Goal: Learn about a topic: Learn about a topic

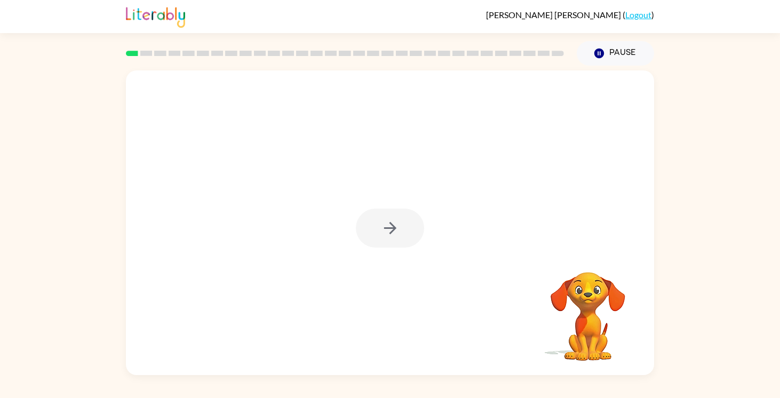
click at [396, 232] on div at bounding box center [390, 228] width 68 height 39
click at [396, 233] on icon "button" at bounding box center [390, 228] width 19 height 19
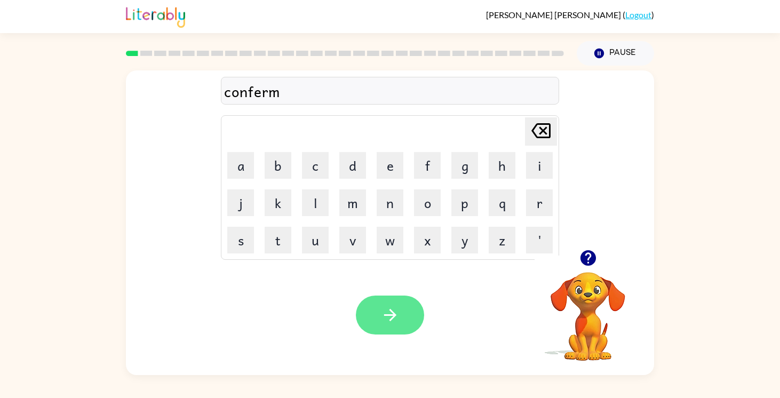
click at [389, 318] on icon "button" at bounding box center [390, 315] width 19 height 19
click at [375, 321] on button "button" at bounding box center [390, 314] width 68 height 39
click at [415, 310] on button "button" at bounding box center [390, 314] width 68 height 39
click at [372, 323] on button "button" at bounding box center [390, 314] width 68 height 39
click at [378, 310] on button "button" at bounding box center [390, 314] width 68 height 39
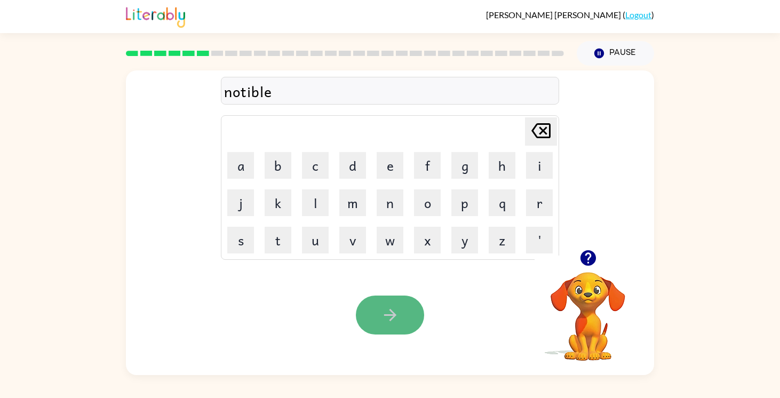
click at [400, 321] on button "button" at bounding box center [390, 314] width 68 height 39
click at [396, 318] on icon "button" at bounding box center [390, 315] width 19 height 19
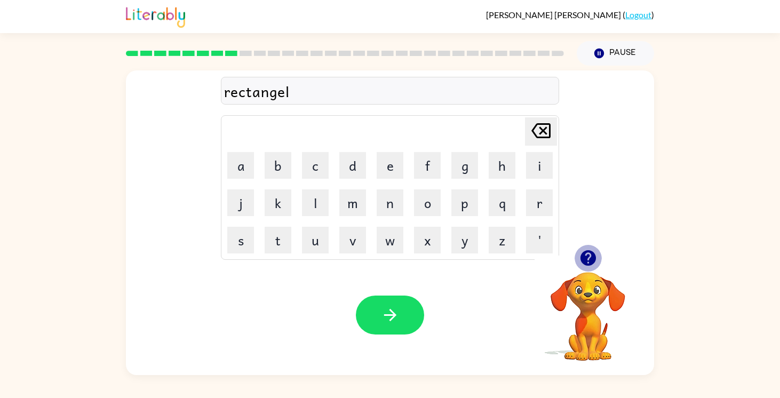
click at [591, 261] on icon "button" at bounding box center [587, 257] width 15 height 15
click at [382, 302] on button "button" at bounding box center [390, 314] width 68 height 39
click at [273, 97] on div "disrespct" at bounding box center [390, 91] width 332 height 22
click at [275, 94] on div "disrespct" at bounding box center [390, 91] width 332 height 22
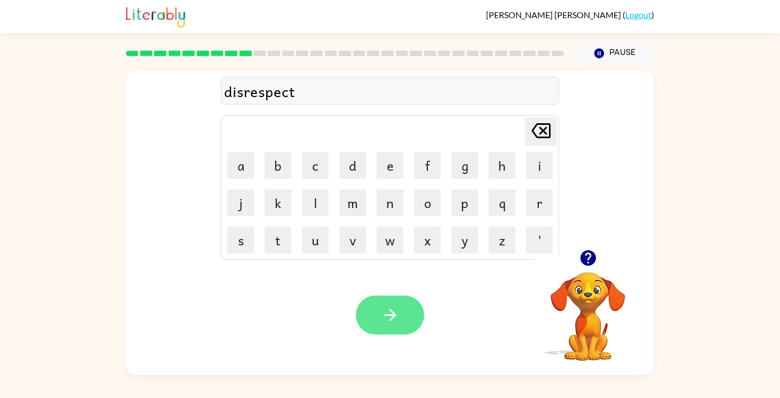
click at [378, 311] on button "button" at bounding box center [390, 314] width 68 height 39
click at [403, 308] on button "button" at bounding box center [390, 314] width 68 height 39
click at [402, 318] on button "button" at bounding box center [390, 314] width 68 height 39
click at [391, 312] on icon "button" at bounding box center [389, 315] width 12 height 12
click at [379, 322] on button "button" at bounding box center [390, 314] width 68 height 39
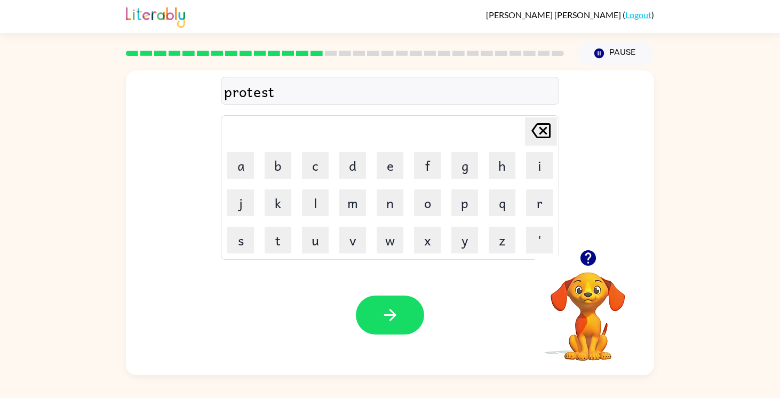
click at [400, 316] on button "button" at bounding box center [390, 314] width 68 height 39
click at [396, 318] on icon "button" at bounding box center [390, 315] width 19 height 19
click at [399, 322] on button "button" at bounding box center [390, 314] width 68 height 39
click at [405, 318] on button "button" at bounding box center [390, 314] width 68 height 39
click at [412, 323] on button "button" at bounding box center [390, 314] width 68 height 39
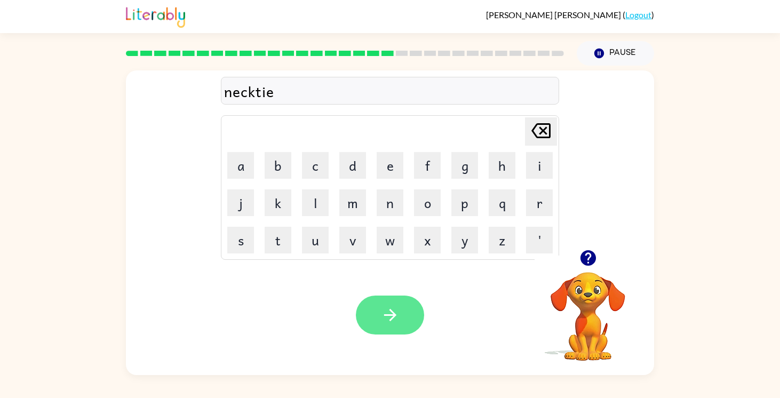
click at [396, 320] on icon "button" at bounding box center [390, 315] width 19 height 19
click at [391, 324] on icon "button" at bounding box center [390, 315] width 19 height 19
click at [388, 311] on icon "button" at bounding box center [390, 315] width 19 height 19
click at [387, 313] on icon "button" at bounding box center [390, 315] width 19 height 19
click at [381, 321] on icon "button" at bounding box center [390, 315] width 19 height 19
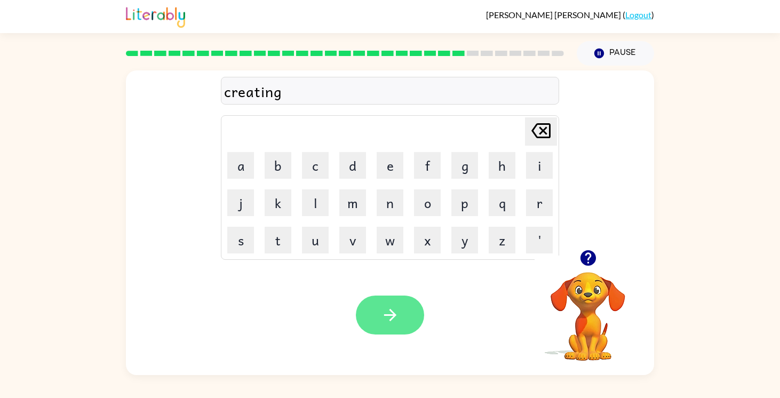
click at [380, 321] on button "button" at bounding box center [390, 314] width 68 height 39
click at [369, 319] on button "button" at bounding box center [390, 314] width 68 height 39
click at [374, 315] on button "button" at bounding box center [390, 314] width 68 height 39
click at [382, 321] on icon "button" at bounding box center [390, 315] width 19 height 19
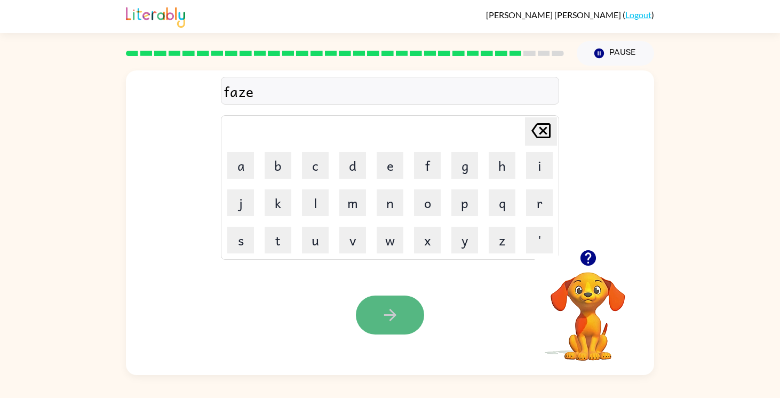
click at [392, 314] on icon "button" at bounding box center [389, 315] width 12 height 12
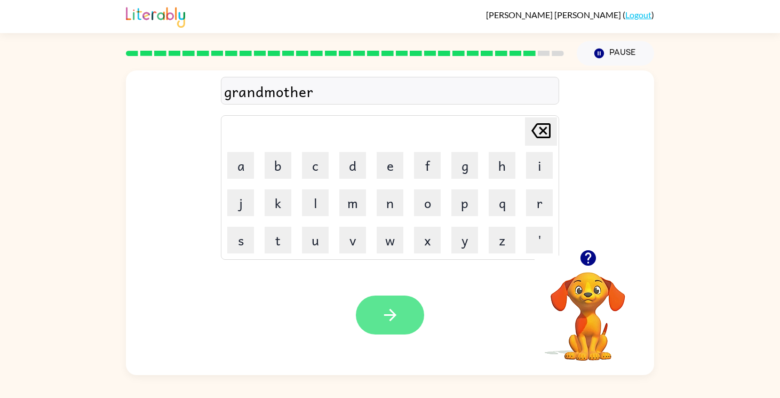
click at [391, 316] on icon "button" at bounding box center [390, 315] width 19 height 19
click at [384, 312] on icon "button" at bounding box center [390, 315] width 19 height 19
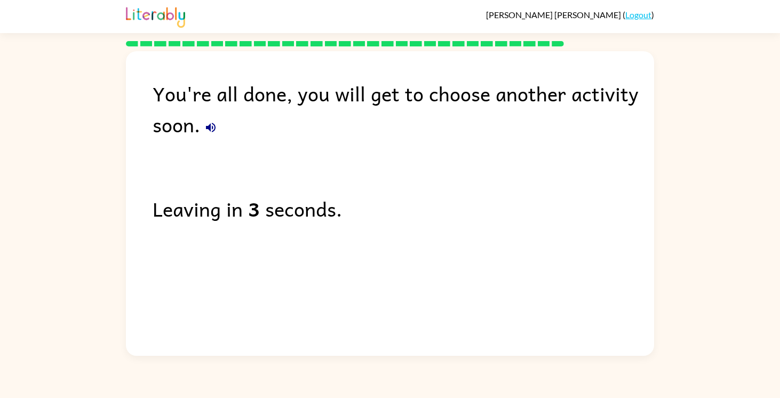
click at [208, 129] on icon "button" at bounding box center [211, 128] width 10 height 10
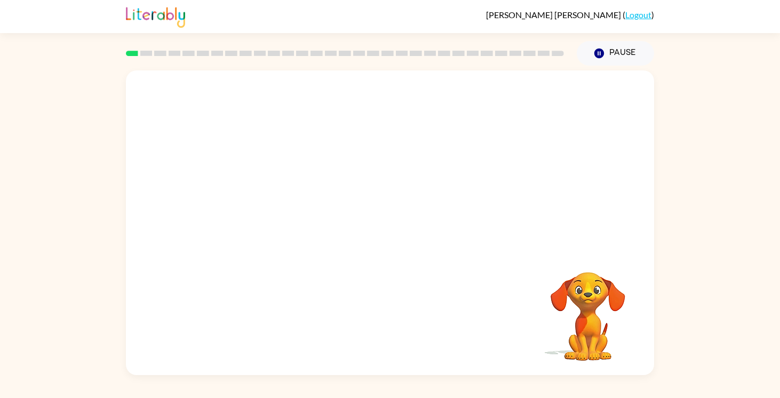
click at [267, 206] on video "Your browser must support playing .mp4 files to use Literably. Please try using…" at bounding box center [390, 159] width 528 height 179
click at [371, 227] on button "button" at bounding box center [390, 228] width 68 height 39
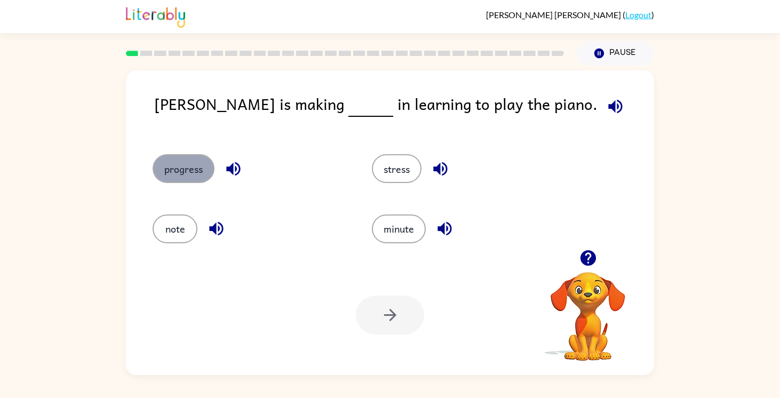
click at [203, 159] on button "progress" at bounding box center [184, 168] width 62 height 29
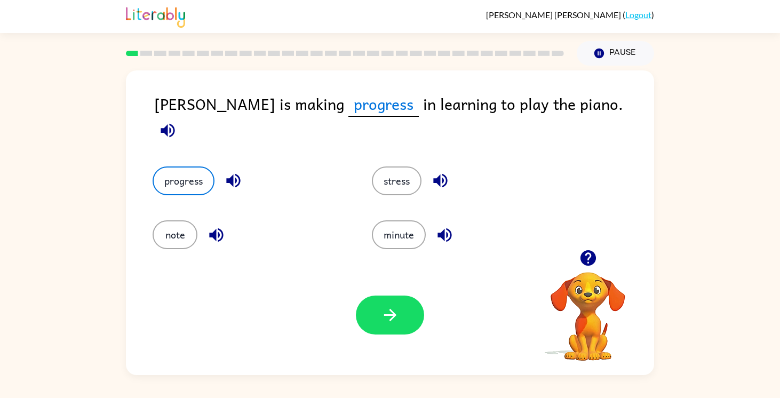
click at [181, 117] on button "button" at bounding box center [167, 130] width 27 height 27
click at [401, 317] on button "button" at bounding box center [390, 314] width 68 height 39
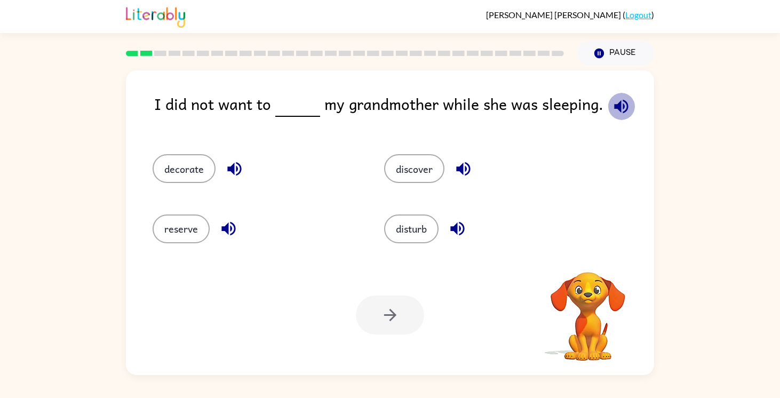
click at [614, 101] on icon "button" at bounding box center [621, 106] width 19 height 19
click at [411, 231] on button "disturb" at bounding box center [411, 228] width 54 height 29
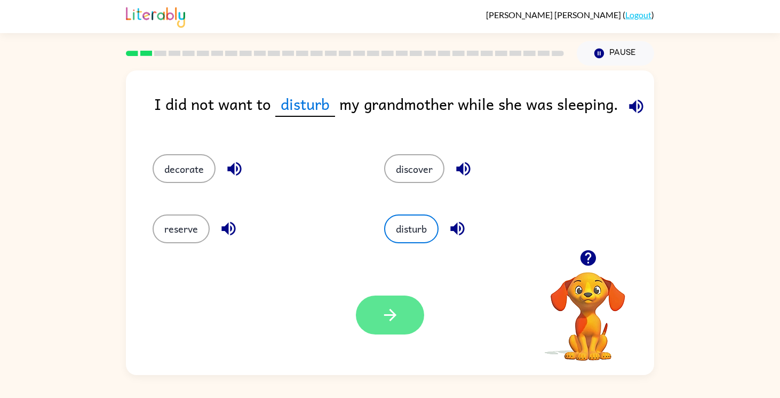
click at [392, 323] on icon "button" at bounding box center [390, 315] width 19 height 19
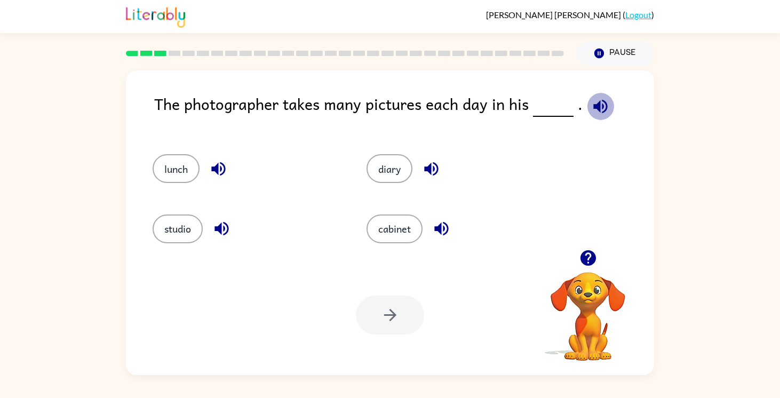
click at [602, 109] on icon "button" at bounding box center [600, 106] width 19 height 19
click at [196, 237] on button "studio" at bounding box center [178, 228] width 50 height 29
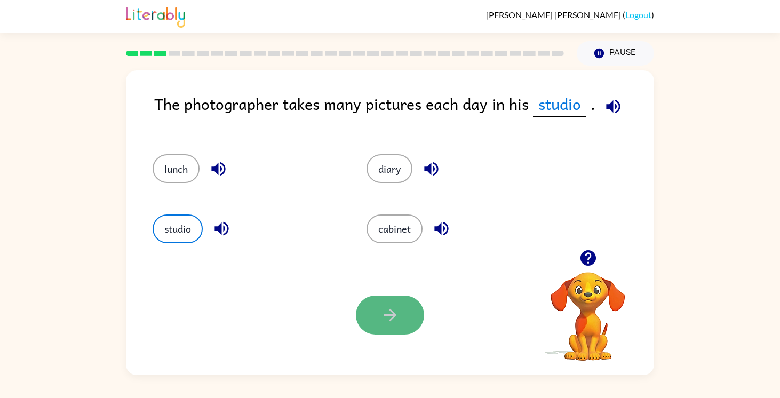
click at [415, 326] on button "button" at bounding box center [390, 314] width 68 height 39
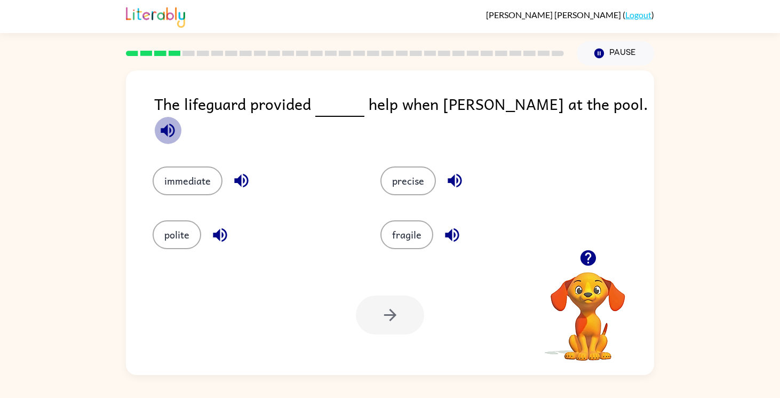
click at [177, 121] on icon "button" at bounding box center [167, 130] width 19 height 19
click at [173, 171] on button "immediate" at bounding box center [188, 180] width 70 height 29
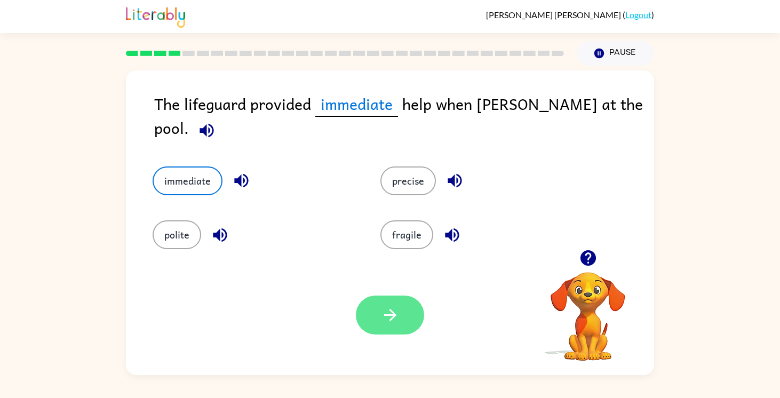
click at [407, 327] on button "button" at bounding box center [390, 314] width 68 height 39
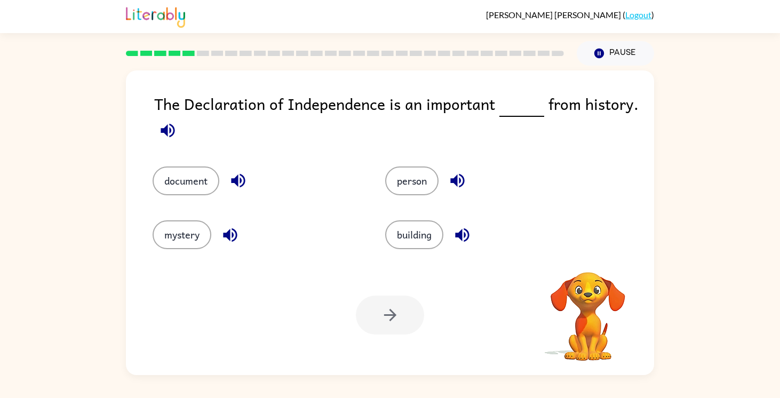
click at [156, 131] on button "button" at bounding box center [167, 130] width 27 height 27
click at [200, 178] on button "document" at bounding box center [186, 180] width 67 height 29
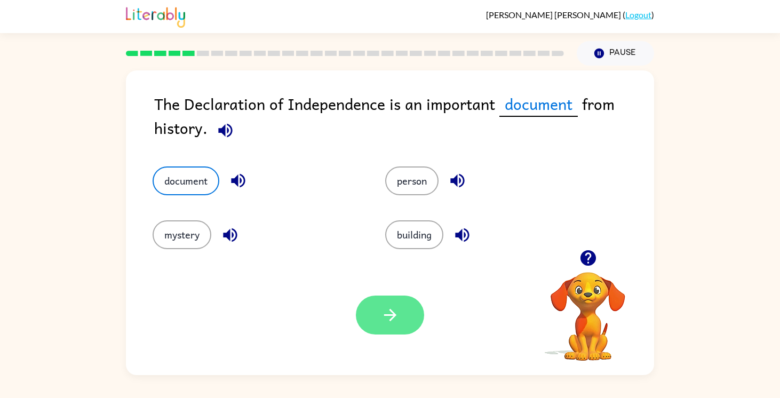
click at [399, 319] on button "button" at bounding box center [390, 314] width 68 height 39
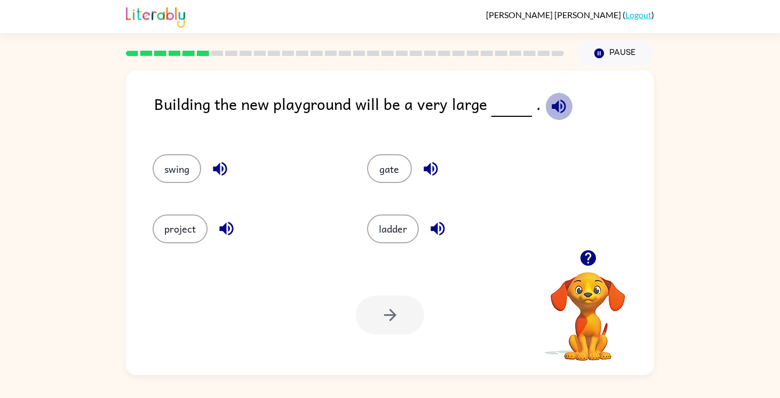
click at [551, 107] on icon "button" at bounding box center [558, 106] width 14 height 14
click at [179, 240] on button "project" at bounding box center [180, 228] width 55 height 29
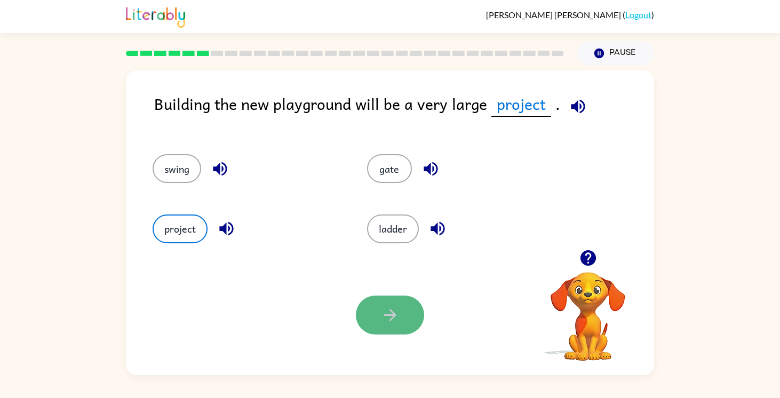
click at [409, 321] on button "button" at bounding box center [390, 314] width 68 height 39
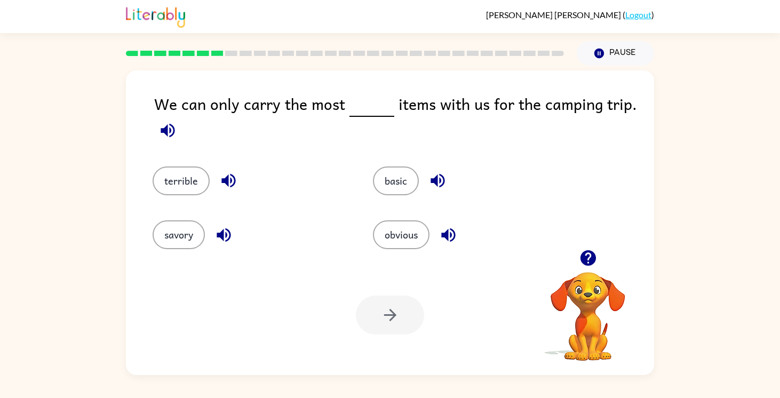
click at [167, 134] on icon "button" at bounding box center [168, 130] width 14 height 14
click at [403, 189] on button "basic" at bounding box center [396, 180] width 46 height 29
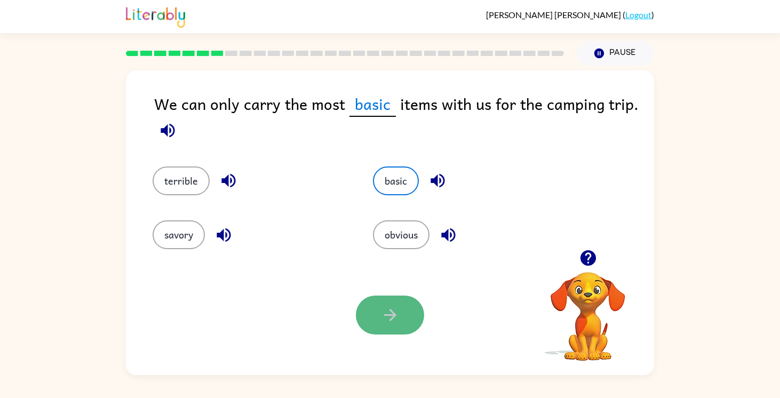
click at [369, 315] on button "button" at bounding box center [390, 314] width 68 height 39
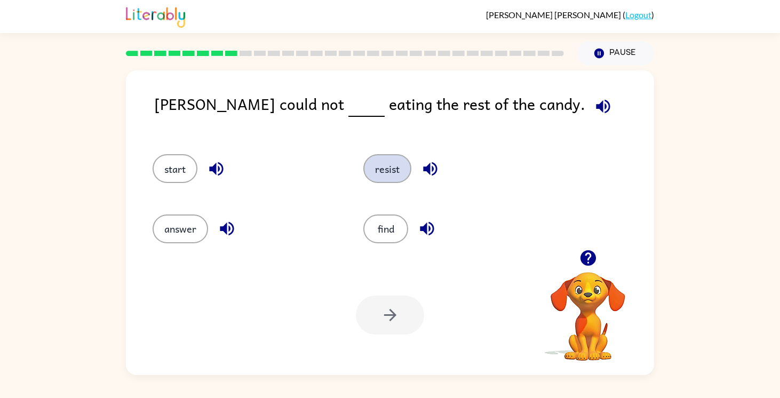
click at [388, 170] on button "resist" at bounding box center [387, 168] width 48 height 29
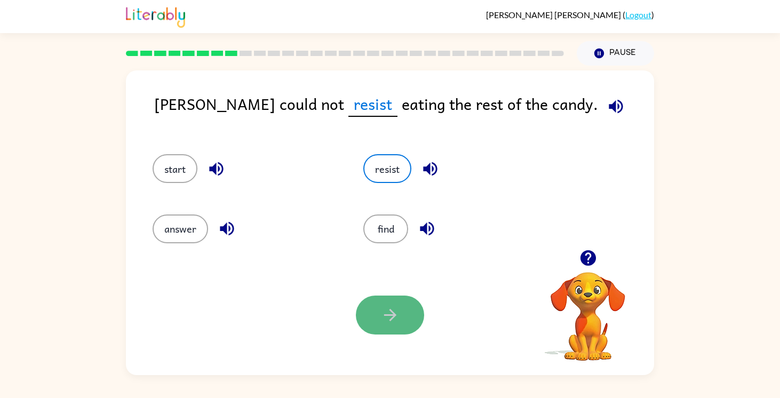
click at [381, 321] on icon "button" at bounding box center [390, 315] width 19 height 19
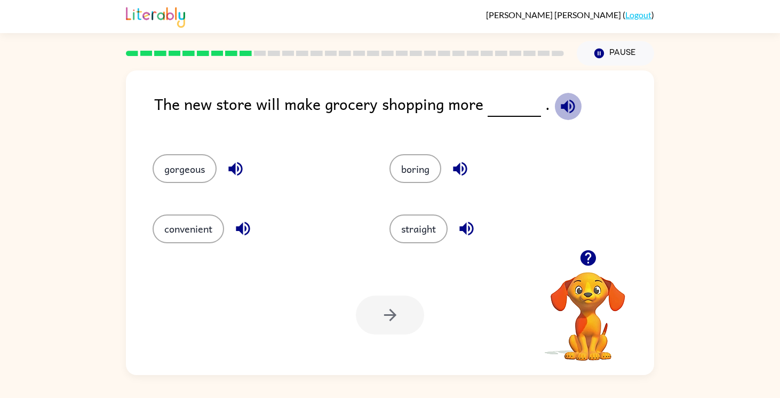
click at [566, 103] on icon "button" at bounding box center [567, 106] width 19 height 19
click at [184, 231] on button "convenient" at bounding box center [188, 228] width 71 height 29
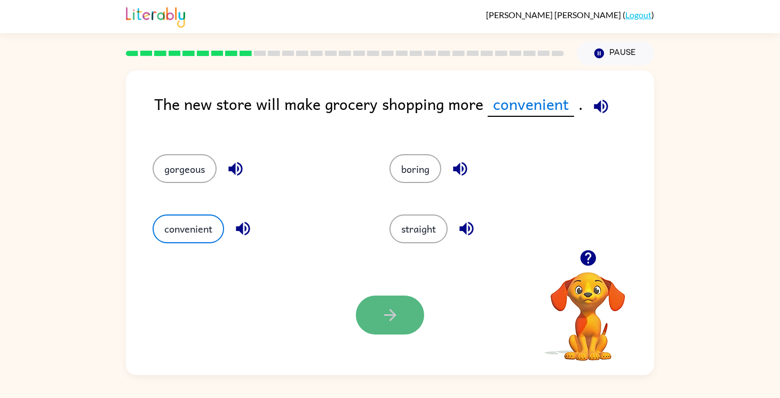
click at [371, 312] on button "button" at bounding box center [390, 314] width 68 height 39
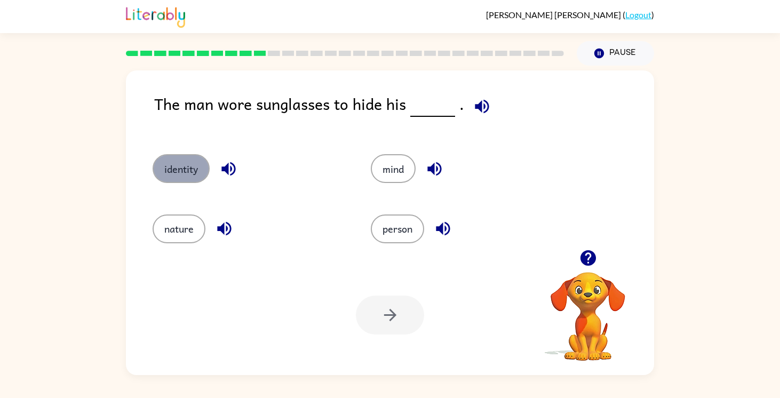
click at [186, 162] on button "identity" at bounding box center [181, 168] width 57 height 29
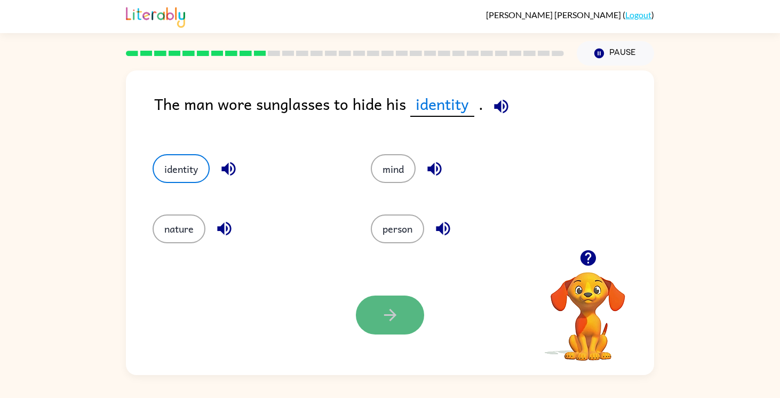
click at [374, 319] on button "button" at bounding box center [390, 314] width 68 height 39
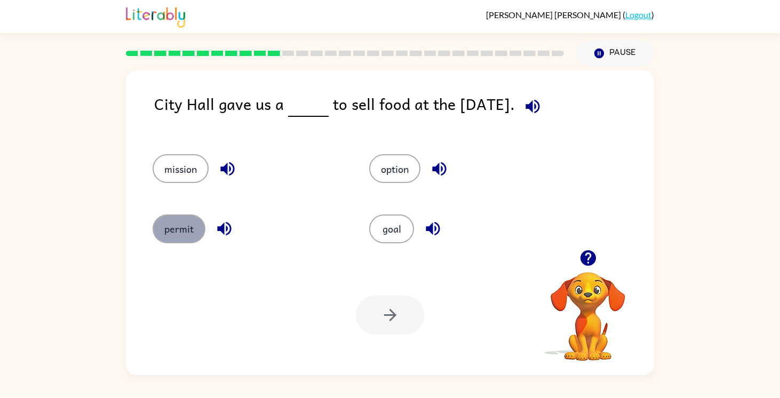
click at [182, 226] on button "permit" at bounding box center [179, 228] width 53 height 29
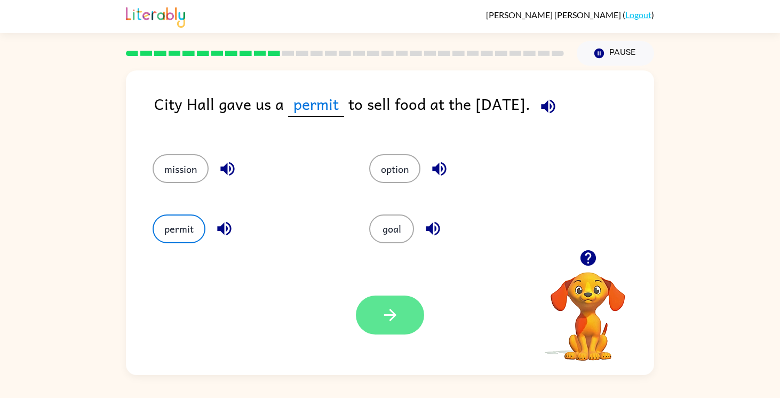
click at [393, 306] on icon "button" at bounding box center [390, 315] width 19 height 19
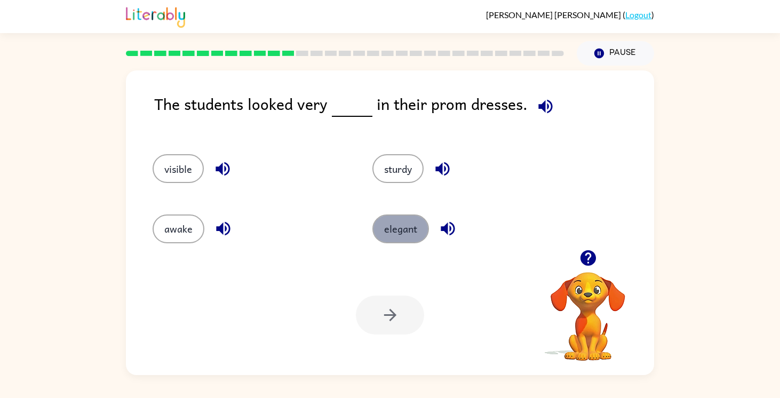
click at [396, 229] on button "elegant" at bounding box center [400, 228] width 57 height 29
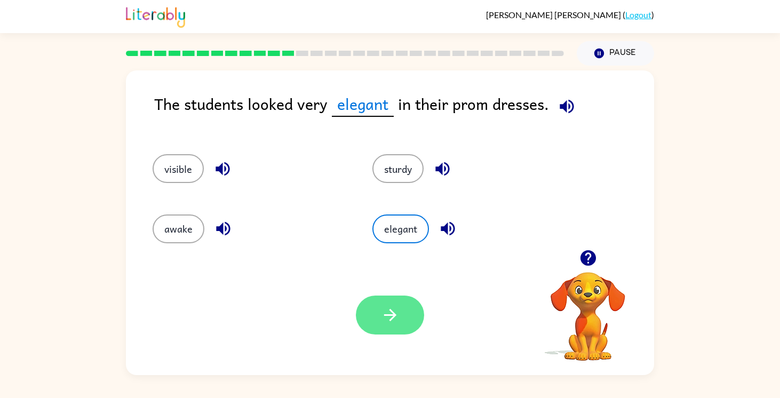
click at [380, 316] on button "button" at bounding box center [390, 314] width 68 height 39
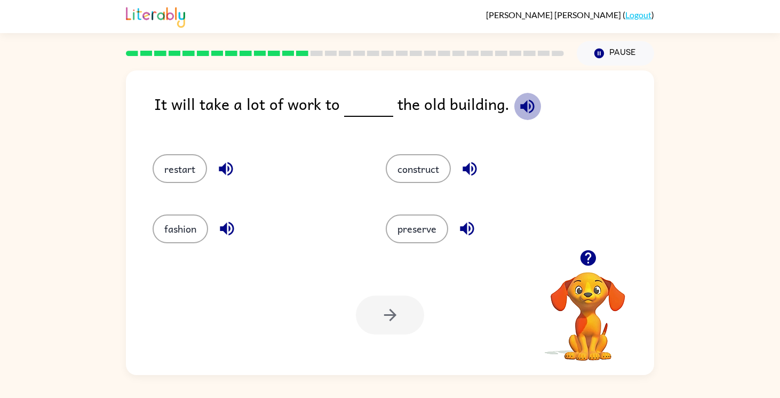
click at [522, 106] on icon "button" at bounding box center [527, 106] width 19 height 19
click at [422, 176] on button "construct" at bounding box center [418, 168] width 65 height 29
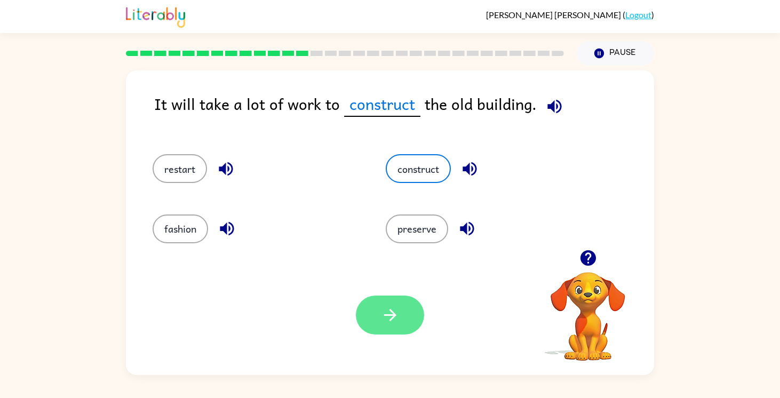
click at [394, 315] on icon "button" at bounding box center [389, 315] width 12 height 12
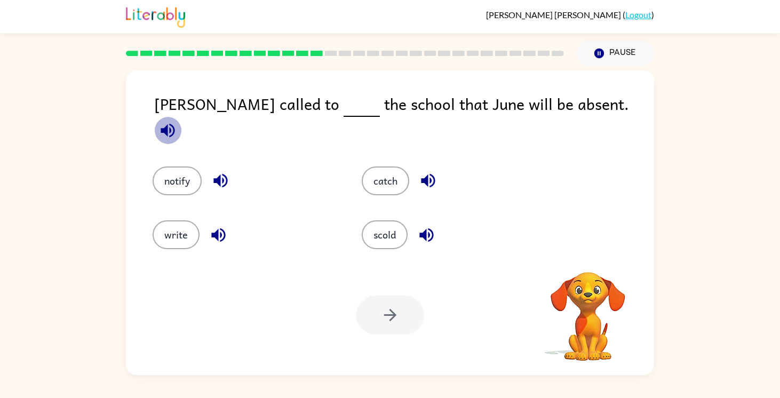
click at [177, 121] on icon "button" at bounding box center [167, 130] width 19 height 19
click at [164, 174] on button "notify" at bounding box center [177, 180] width 49 height 29
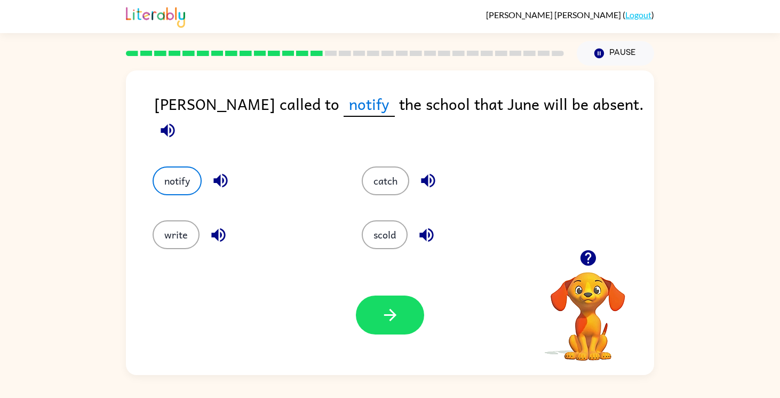
click at [351, 316] on div "Your browser must support playing .mp4 files to use Literably. Please try using…" at bounding box center [390, 315] width 528 height 120
click at [369, 320] on button "button" at bounding box center [390, 314] width 68 height 39
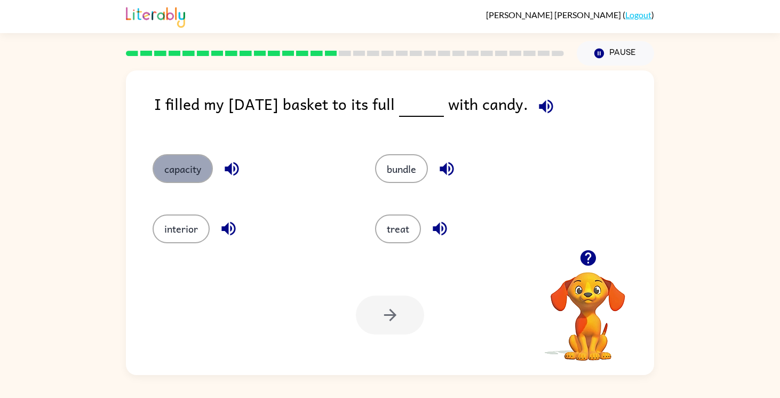
click at [182, 167] on button "capacity" at bounding box center [183, 168] width 60 height 29
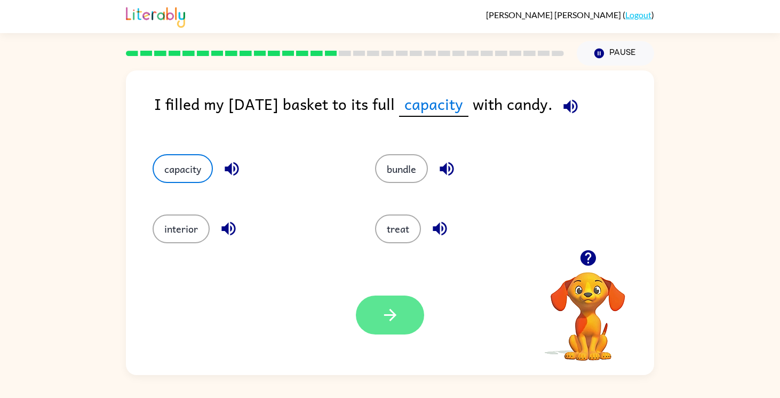
click at [388, 315] on icon "button" at bounding box center [389, 315] width 12 height 12
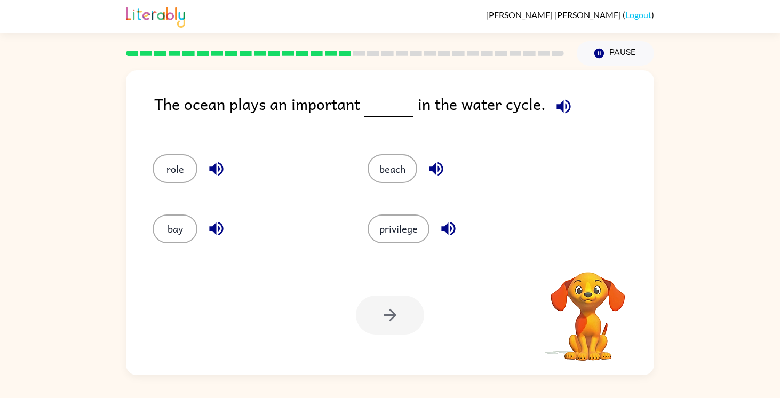
click at [555, 113] on icon "button" at bounding box center [563, 106] width 19 height 19
click at [177, 170] on button "role" at bounding box center [175, 168] width 45 height 29
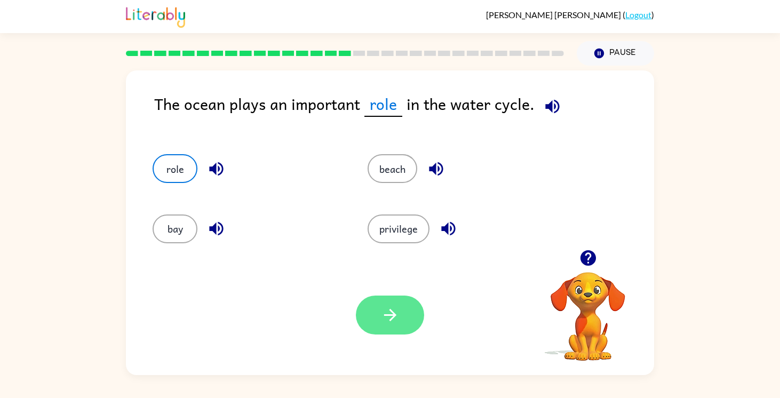
click at [371, 303] on button "button" at bounding box center [390, 314] width 68 height 39
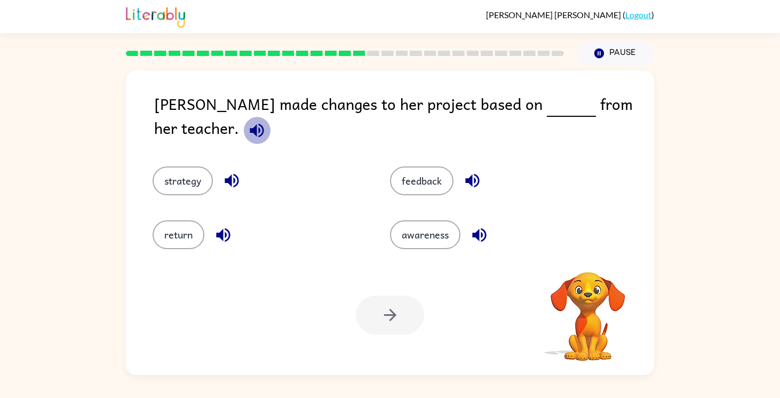
click at [263, 123] on icon "button" at bounding box center [257, 130] width 14 height 14
click at [396, 166] on button "feedback" at bounding box center [421, 180] width 63 height 29
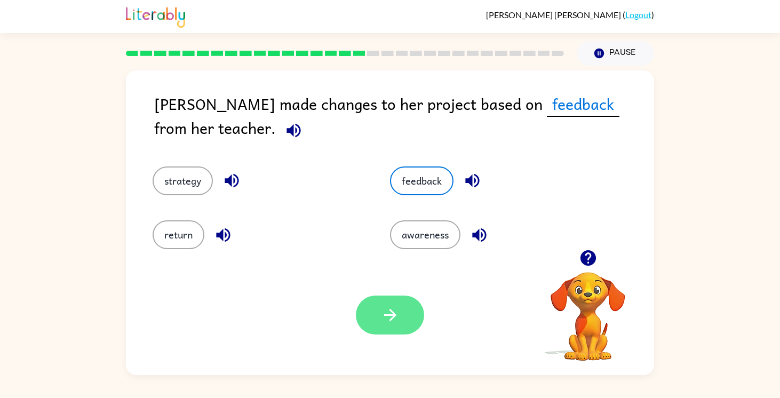
click at [372, 321] on button "button" at bounding box center [390, 314] width 68 height 39
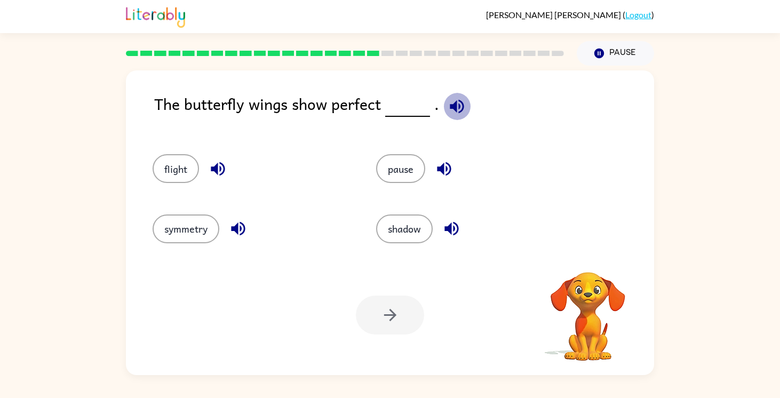
click at [454, 107] on icon "button" at bounding box center [456, 106] width 19 height 19
click at [196, 229] on button "symmetry" at bounding box center [186, 228] width 67 height 29
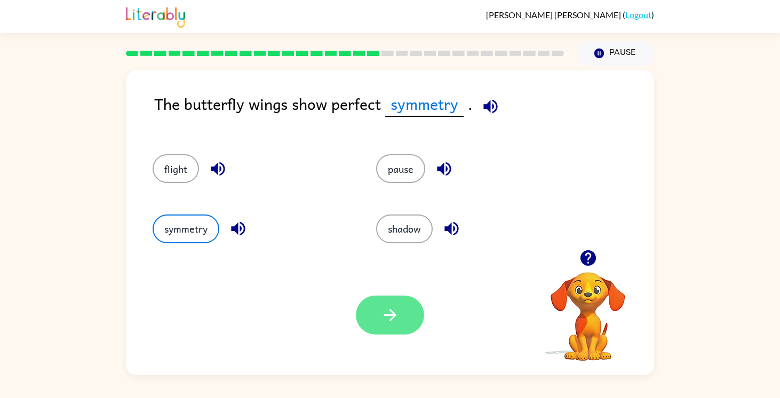
click at [394, 309] on icon "button" at bounding box center [390, 315] width 19 height 19
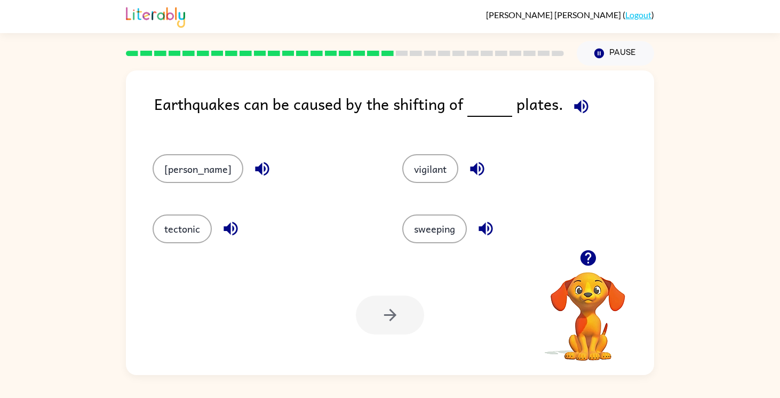
click at [577, 101] on icon "button" at bounding box center [581, 106] width 14 height 14
click at [184, 231] on button "tectonic" at bounding box center [182, 228] width 59 height 29
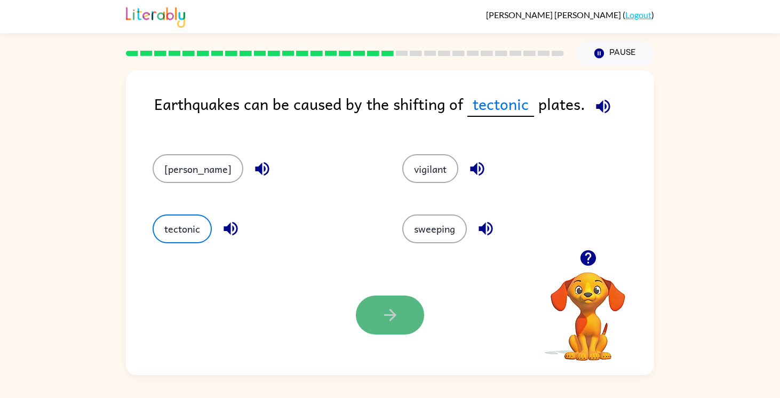
click at [393, 329] on button "button" at bounding box center [390, 314] width 68 height 39
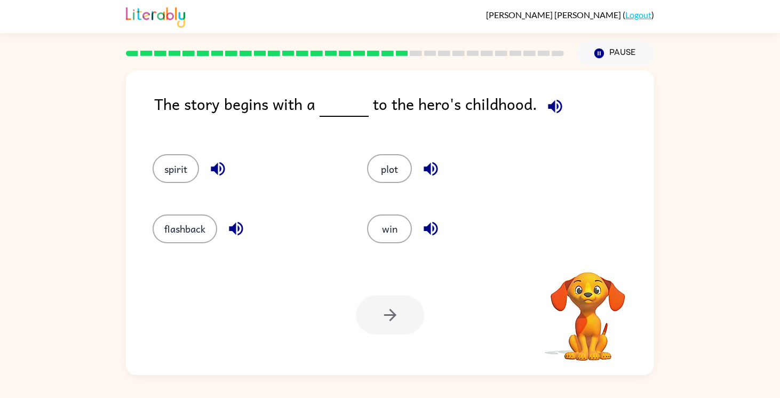
click at [548, 107] on icon "button" at bounding box center [555, 106] width 14 height 14
click at [196, 238] on button "flashback" at bounding box center [185, 228] width 65 height 29
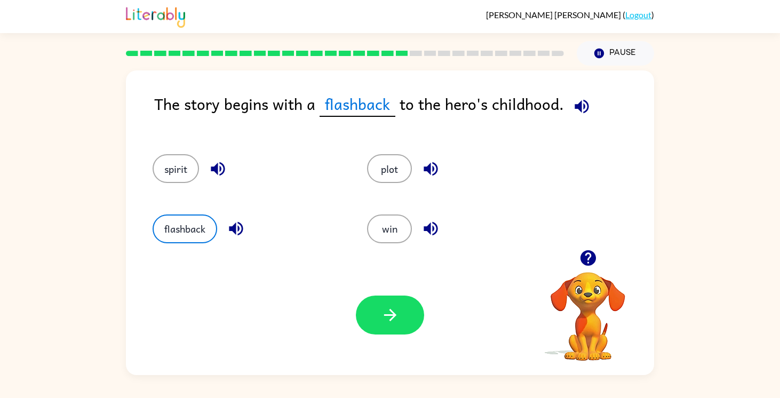
click at [378, 311] on button "button" at bounding box center [390, 314] width 68 height 39
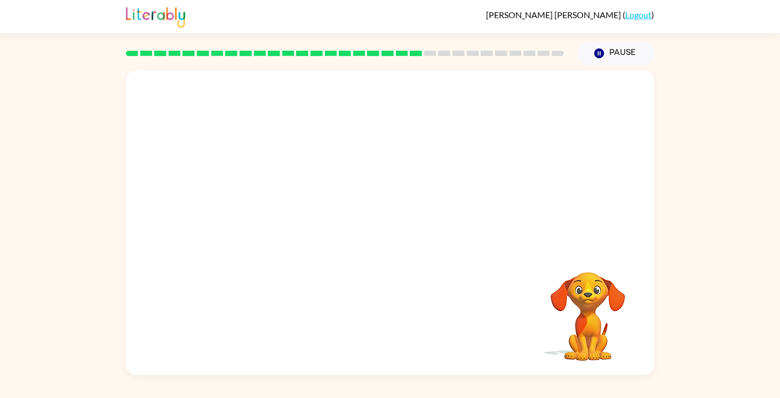
click at [302, 218] on video "Your browser must support playing .mp4 files to use Literably. Please try using…" at bounding box center [390, 159] width 528 height 179
click at [364, 239] on button "button" at bounding box center [390, 228] width 68 height 39
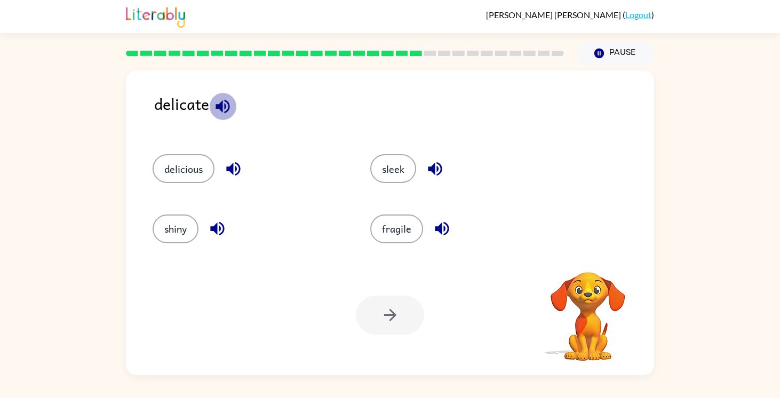
click at [225, 103] on icon "button" at bounding box center [222, 106] width 19 height 19
click at [391, 231] on button "fragile" at bounding box center [396, 228] width 53 height 29
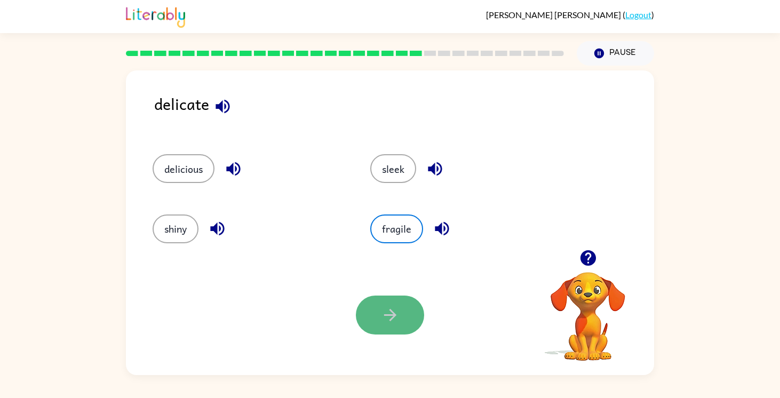
click at [390, 310] on icon "button" at bounding box center [389, 315] width 12 height 12
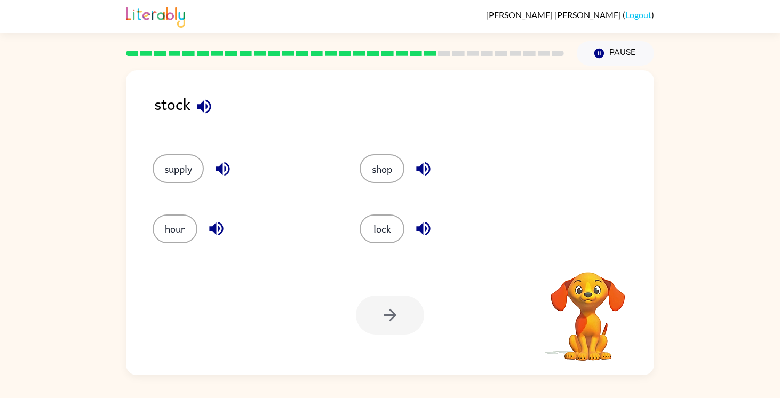
click at [207, 111] on icon "button" at bounding box center [204, 106] width 14 height 14
click at [190, 165] on button "supply" at bounding box center [178, 168] width 51 height 29
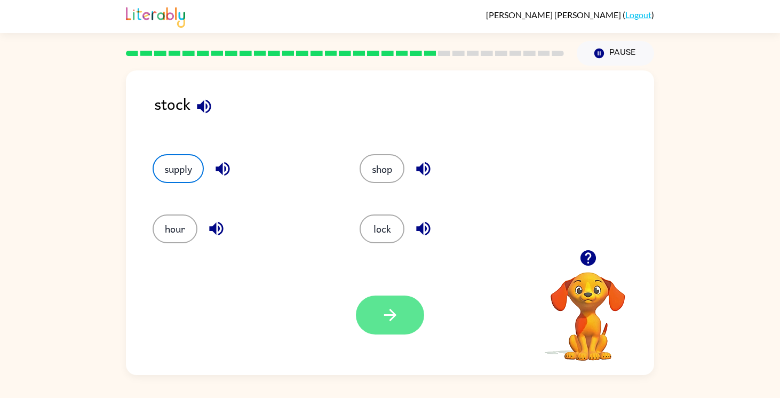
click at [389, 326] on button "button" at bounding box center [390, 314] width 68 height 39
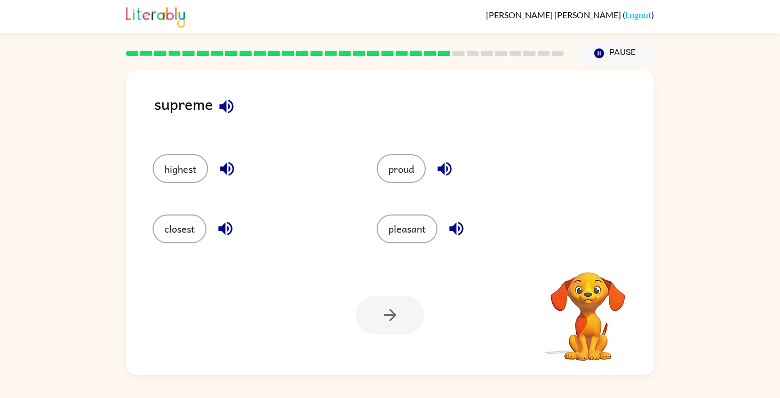
click at [226, 103] on icon "button" at bounding box center [226, 106] width 14 height 14
click at [190, 170] on button "highest" at bounding box center [180, 168] width 55 height 29
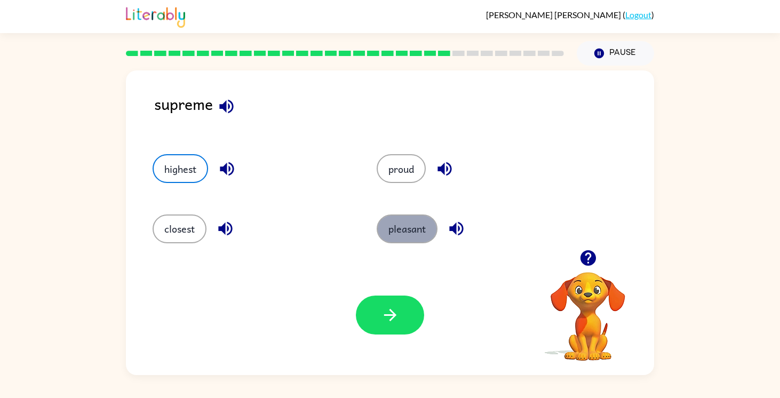
click at [411, 224] on button "pleasant" at bounding box center [407, 228] width 61 height 29
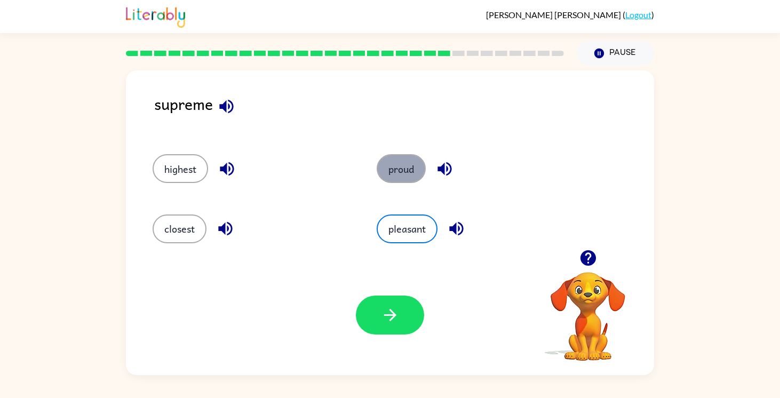
click at [396, 177] on button "proud" at bounding box center [401, 168] width 49 height 29
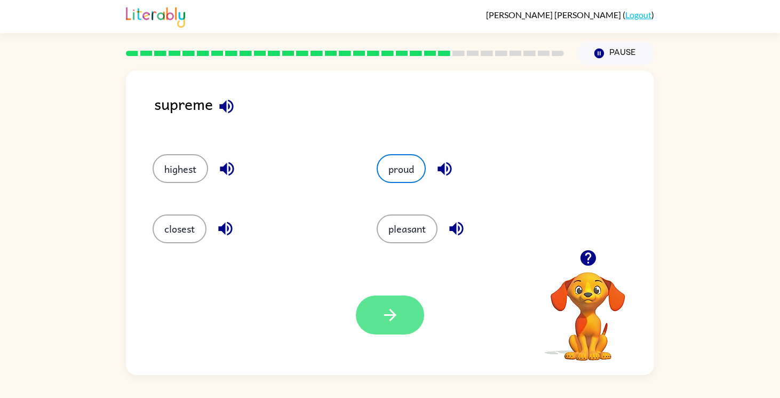
click at [386, 311] on icon "button" at bounding box center [390, 315] width 19 height 19
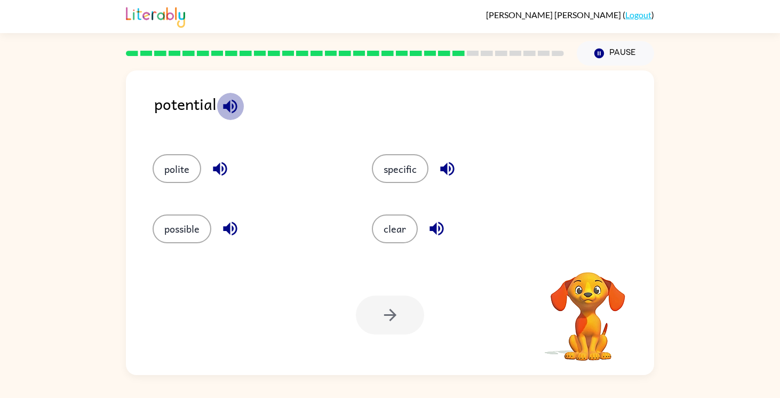
click at [232, 107] on icon "button" at bounding box center [230, 106] width 14 height 14
click at [194, 215] on button "possible" at bounding box center [182, 228] width 59 height 29
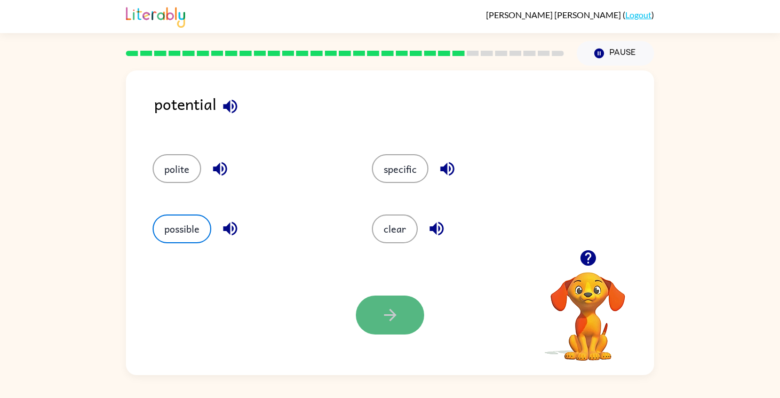
click at [373, 317] on button "button" at bounding box center [390, 314] width 68 height 39
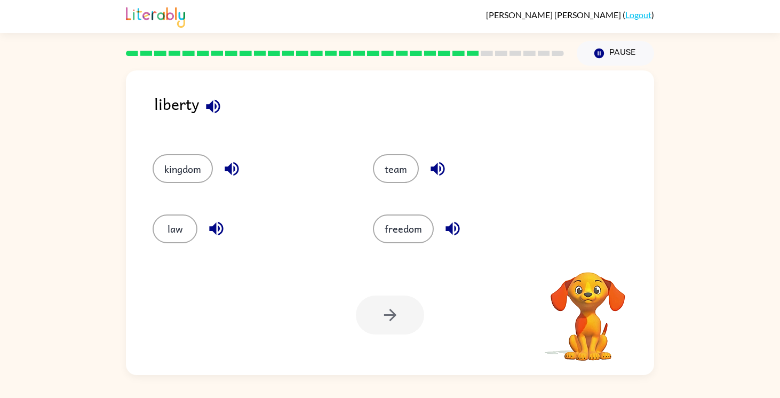
click at [215, 113] on icon "button" at bounding box center [213, 106] width 19 height 19
click at [415, 228] on button "freedom" at bounding box center [403, 228] width 61 height 29
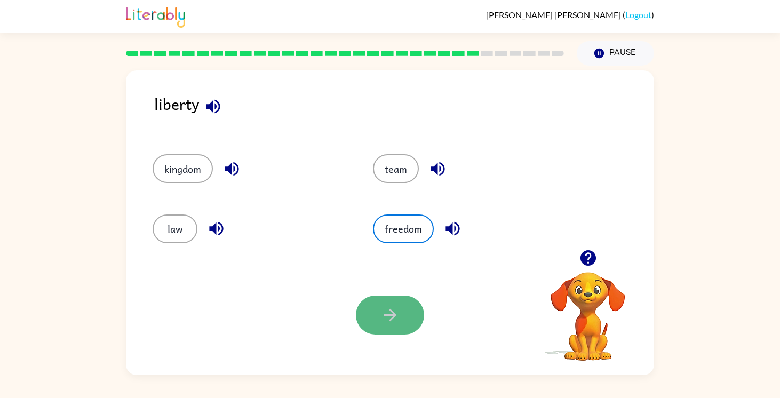
click at [381, 318] on icon "button" at bounding box center [390, 315] width 19 height 19
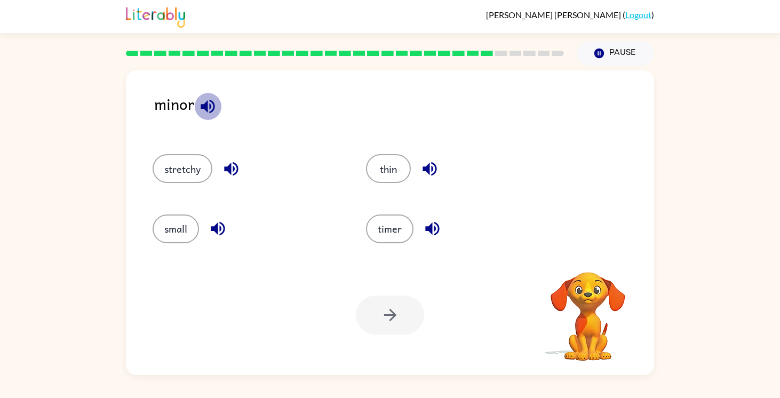
click at [203, 108] on icon "button" at bounding box center [208, 106] width 14 height 14
click at [181, 230] on button "small" at bounding box center [176, 228] width 46 height 29
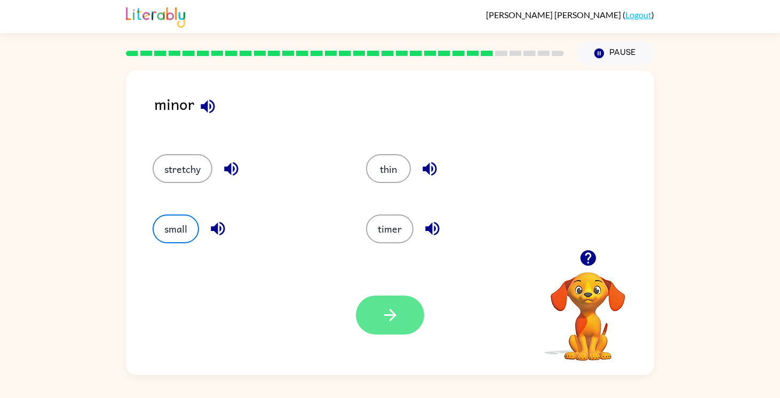
click at [375, 313] on button "button" at bounding box center [390, 314] width 68 height 39
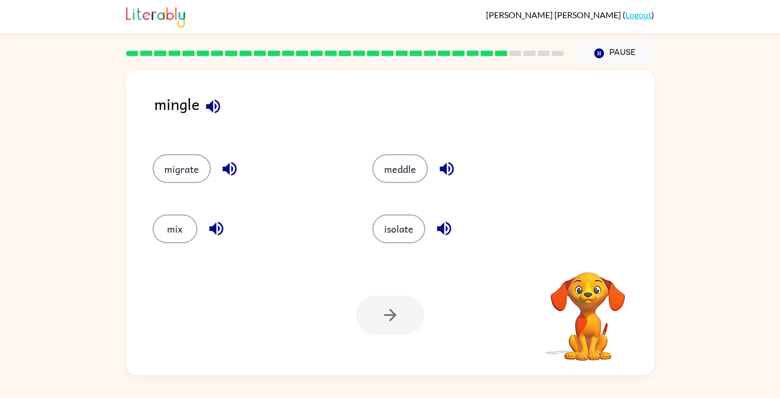
click at [218, 111] on icon "button" at bounding box center [213, 106] width 19 height 19
click at [389, 169] on button "meddle" at bounding box center [399, 168] width 55 height 29
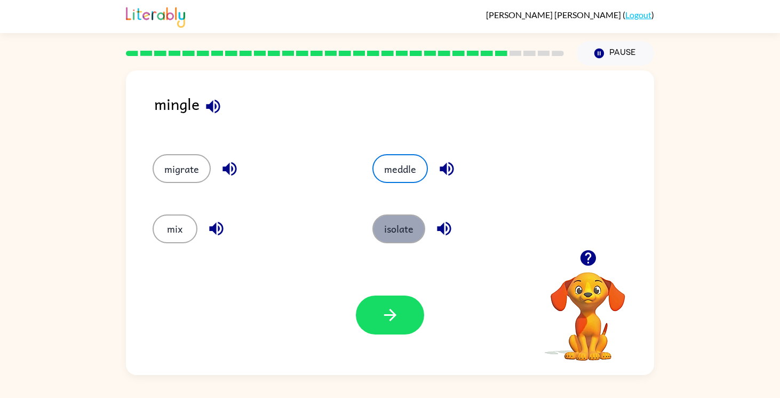
click at [391, 227] on button "isolate" at bounding box center [398, 228] width 53 height 29
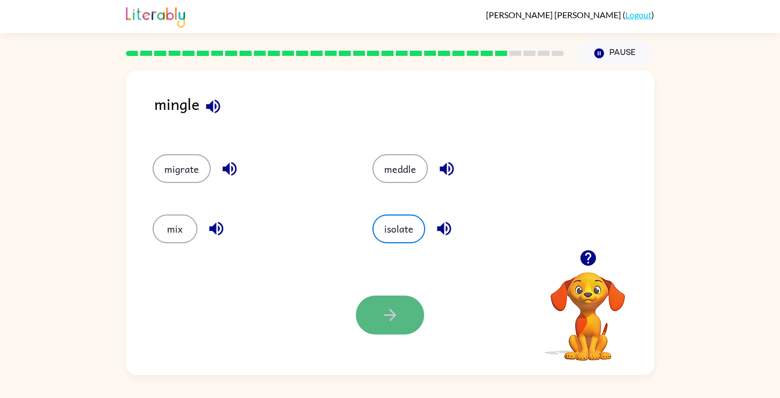
click at [380, 316] on button "button" at bounding box center [390, 314] width 68 height 39
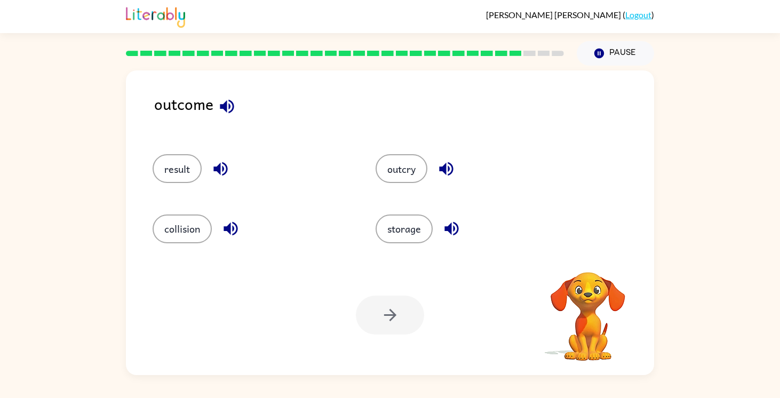
click at [220, 107] on icon "button" at bounding box center [227, 106] width 14 height 14
click at [188, 159] on button "result" at bounding box center [177, 168] width 49 height 29
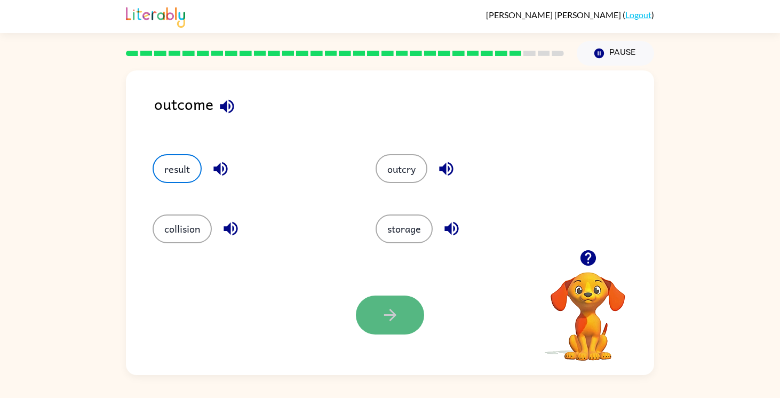
click at [377, 308] on button "button" at bounding box center [390, 314] width 68 height 39
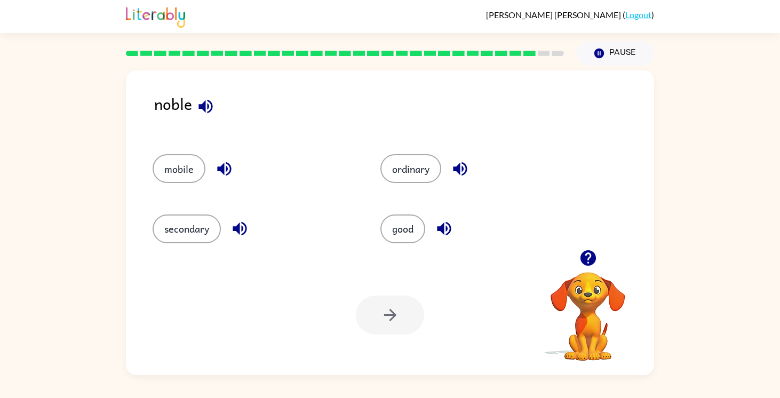
click at [199, 107] on icon "button" at bounding box center [205, 106] width 14 height 14
click at [209, 223] on button "secondary" at bounding box center [187, 228] width 68 height 29
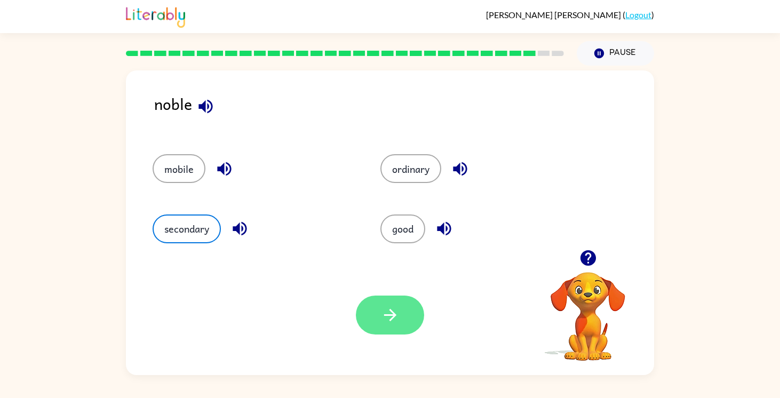
click at [395, 303] on button "button" at bounding box center [390, 314] width 68 height 39
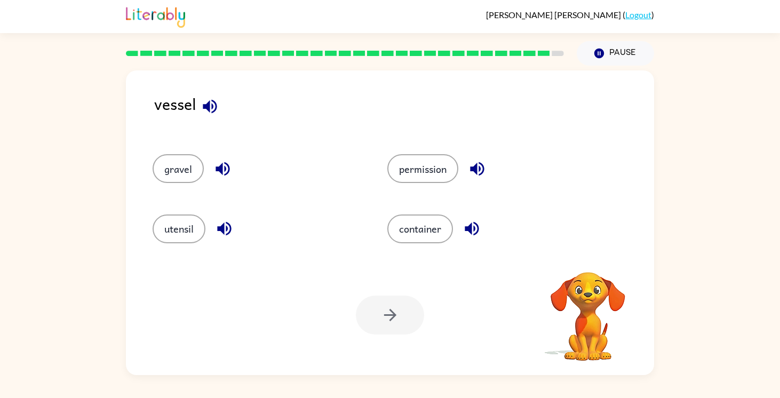
click at [209, 101] on icon "button" at bounding box center [210, 106] width 14 height 14
click at [193, 171] on button "gravel" at bounding box center [178, 168] width 51 height 29
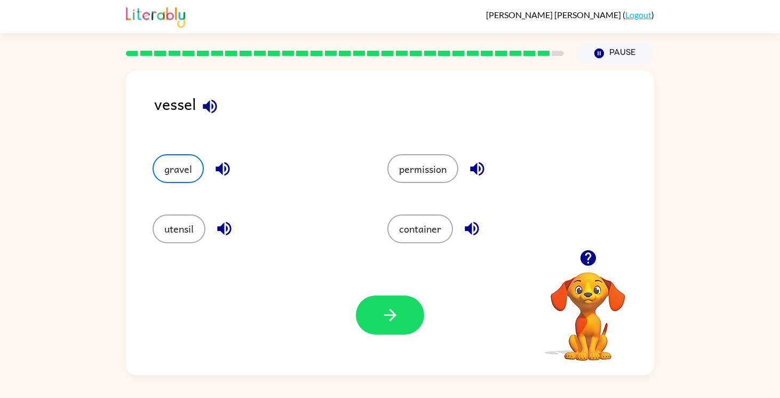
click at [361, 300] on div at bounding box center [390, 314] width 68 height 39
click at [368, 311] on button "button" at bounding box center [390, 314] width 68 height 39
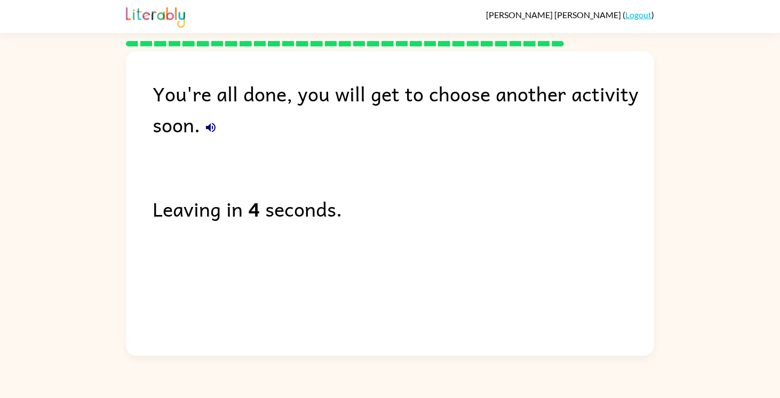
click at [213, 123] on icon "button" at bounding box center [210, 127] width 13 height 13
